Goal: Transaction & Acquisition: Purchase product/service

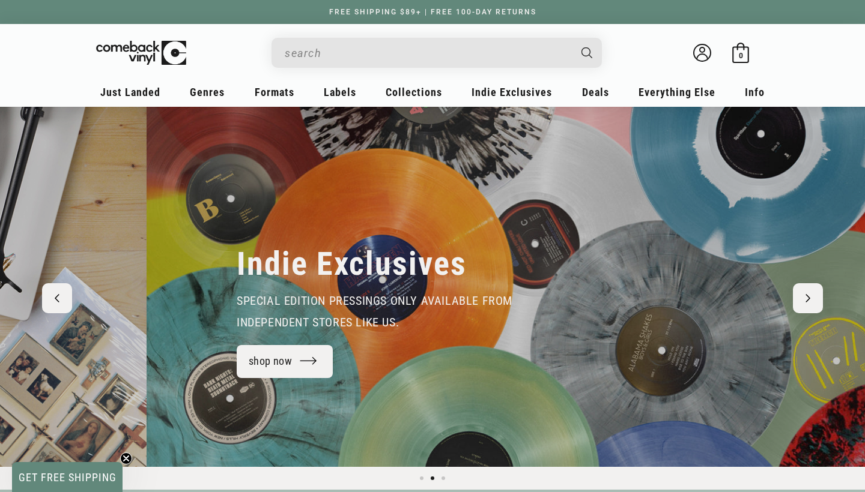
scroll to position [0, 865]
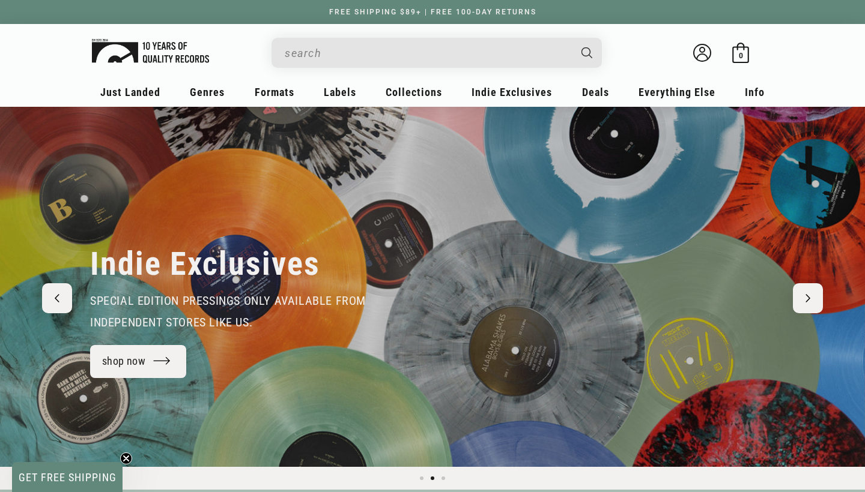
click at [141, 47] on img at bounding box center [150, 51] width 117 height 24
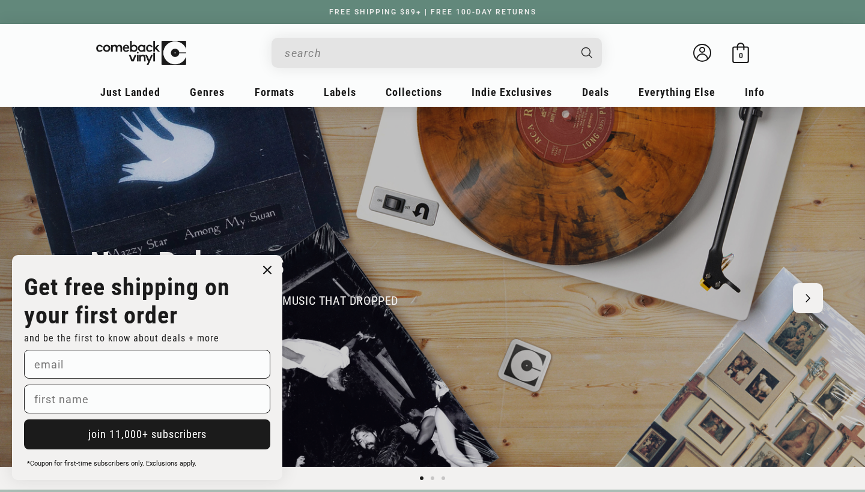
click at [267, 273] on circle "Close dialog" at bounding box center [267, 270] width 17 height 17
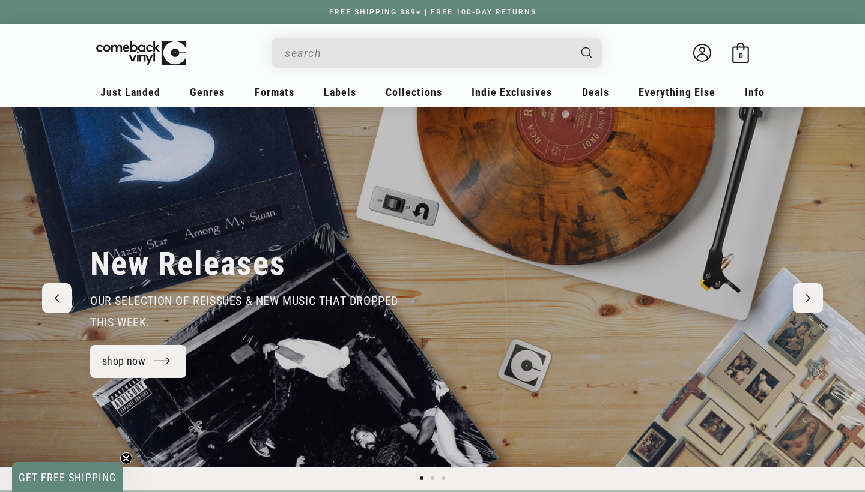
click at [124, 457] on icon "Close teaser" at bounding box center [126, 458] width 5 height 5
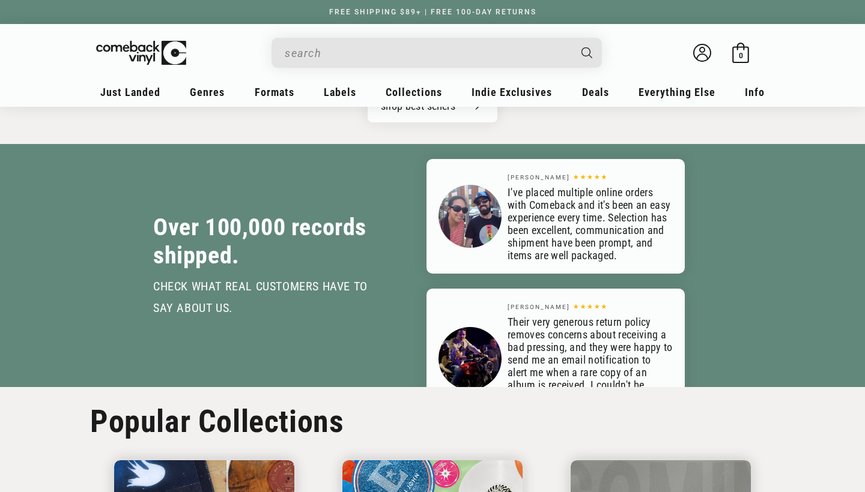
scroll to position [1817, 0]
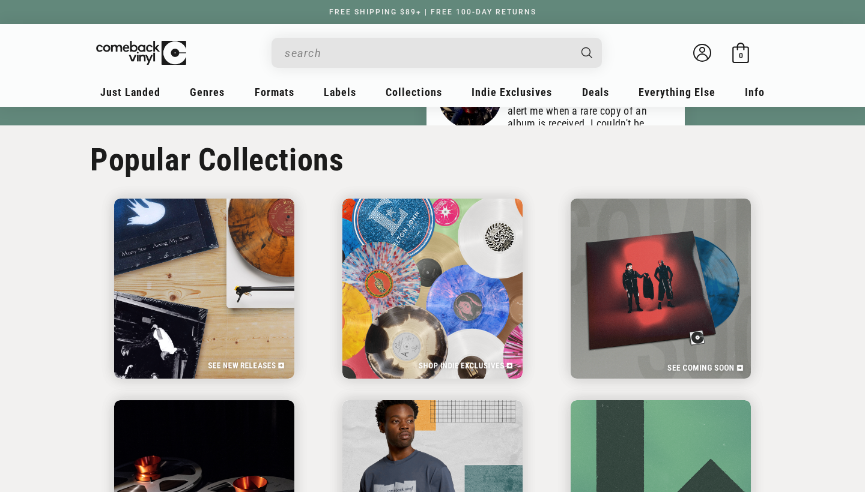
click at [698, 353] on img at bounding box center [660, 289] width 186 height 186
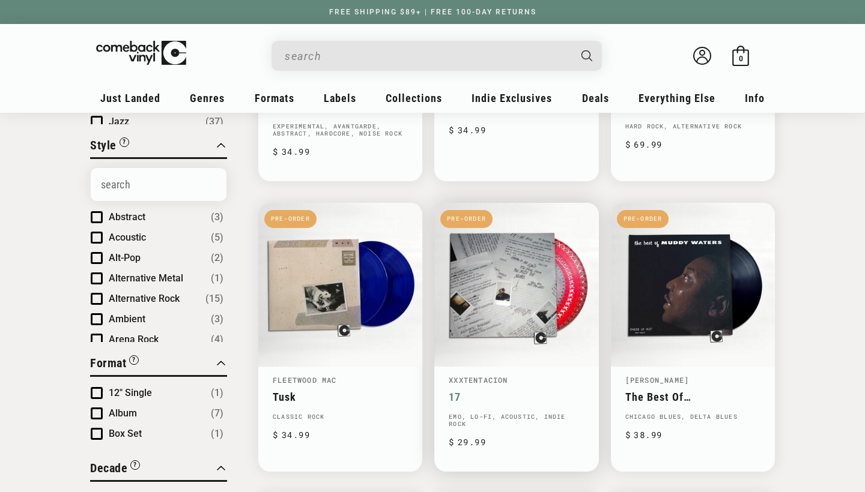
scroll to position [292, 0]
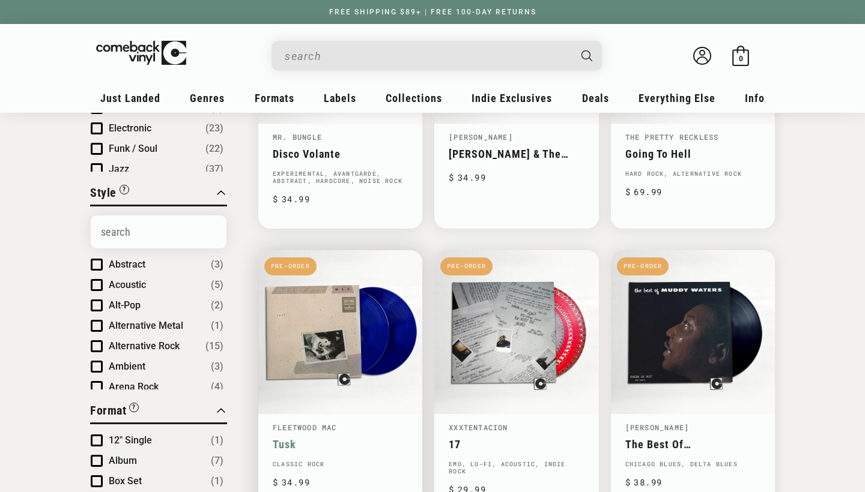
click at [391, 438] on link "Tusk" at bounding box center [340, 444] width 135 height 13
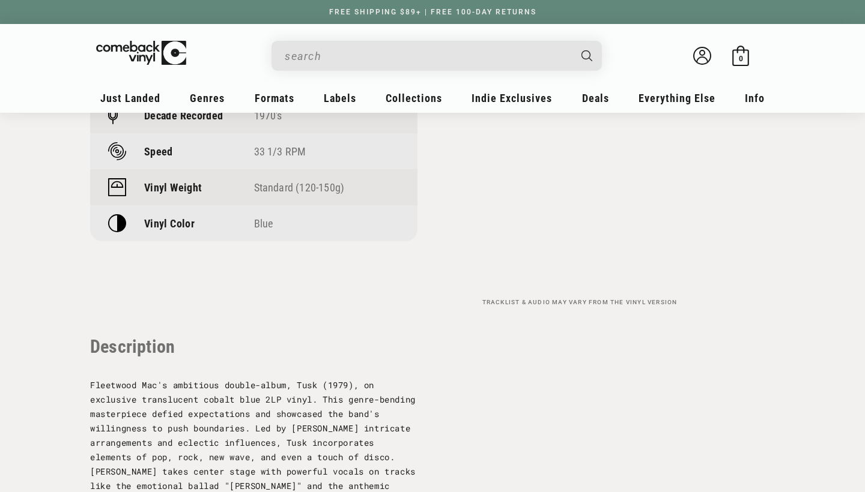
scroll to position [1081, 0]
